Goal: Information Seeking & Learning: Learn about a topic

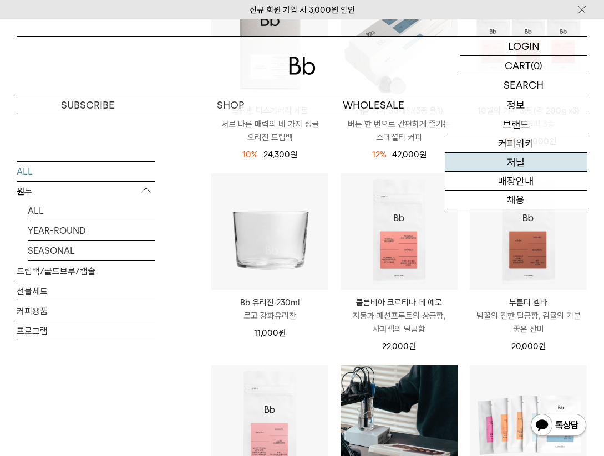
click at [532, 157] on link "저널" at bounding box center [516, 162] width 143 height 19
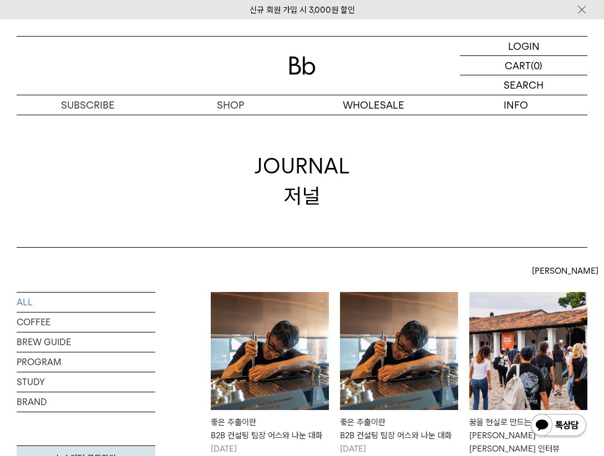
click at [263, 304] on img at bounding box center [270, 351] width 118 height 118
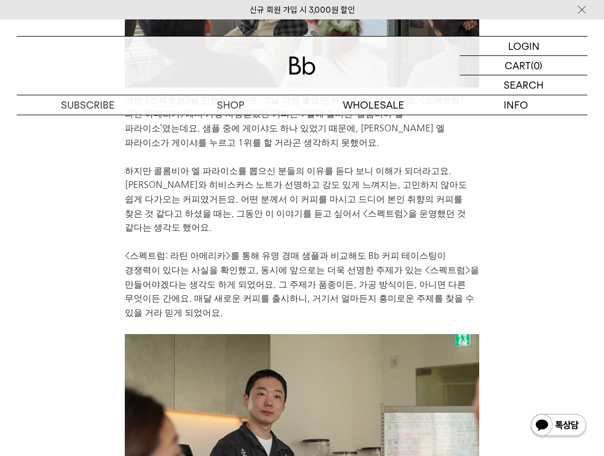
scroll to position [2720, 0]
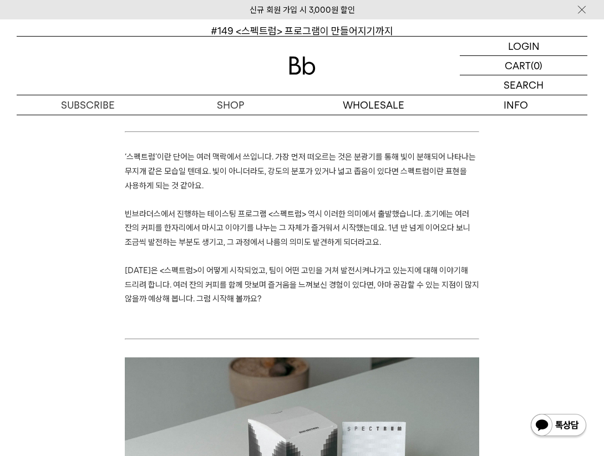
scroll to position [163, 0]
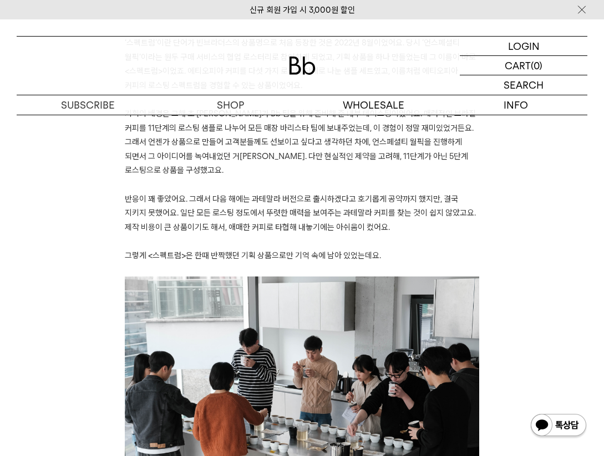
scroll to position [583, 0]
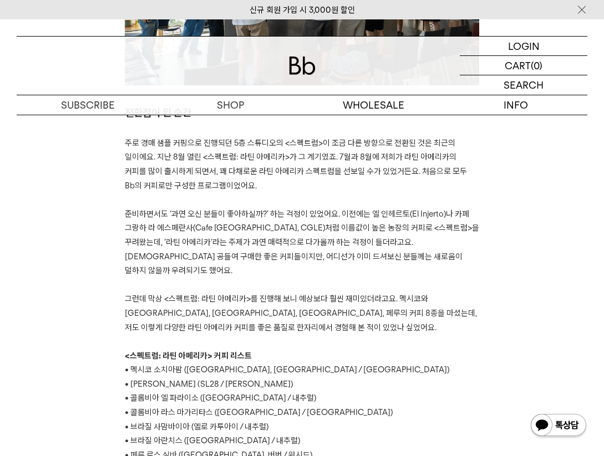
scroll to position [1950, 0]
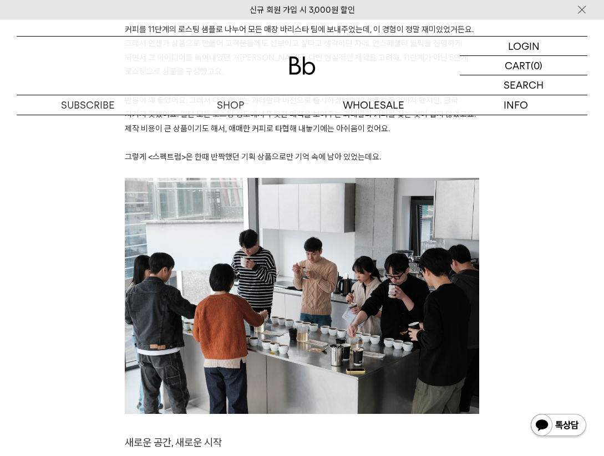
scroll to position [465, 0]
